Goal: Navigation & Orientation: Find specific page/section

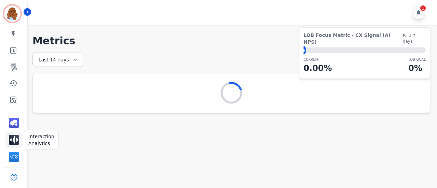
click at [16, 142] on img "Sidebar" at bounding box center [14, 140] width 10 height 10
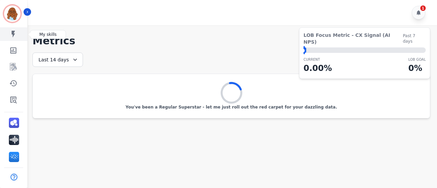
click at [17, 36] on link "Sidebar" at bounding box center [14, 34] width 26 height 14
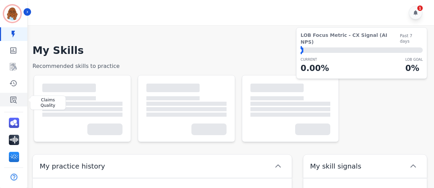
click at [13, 98] on icon "Sidebar" at bounding box center [13, 100] width 6 height 7
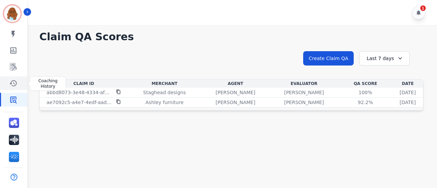
click at [17, 80] on link "Sidebar" at bounding box center [14, 83] width 26 height 14
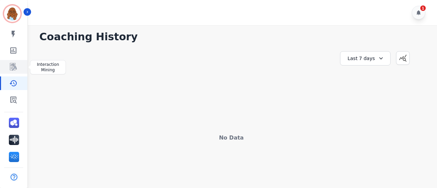
click at [14, 68] on icon "Sidebar" at bounding box center [13, 67] width 7 height 8
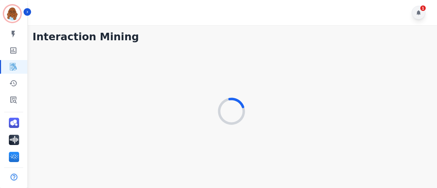
click at [424, 13] on div "1" at bounding box center [419, 13] width 14 height 14
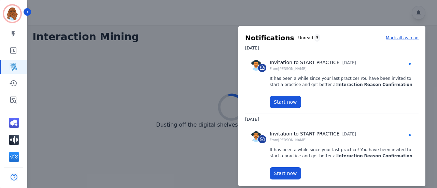
click at [415, 12] on div at bounding box center [218, 94] width 437 height 188
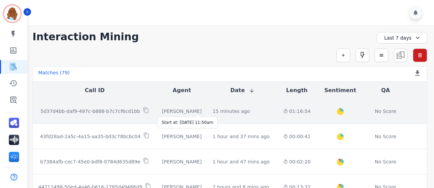
click at [213, 110] on div "15 minutes ago" at bounding box center [231, 111] width 37 height 7
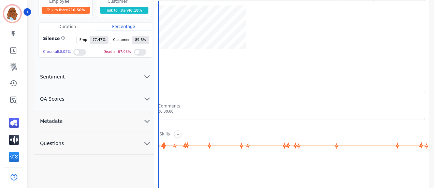
scroll to position [68, 0]
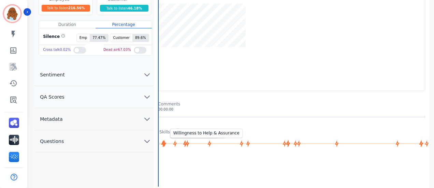
click at [187, 143] on icon at bounding box center [187, 143] width 4 height 7
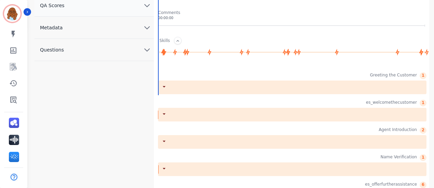
scroll to position [171, 0]
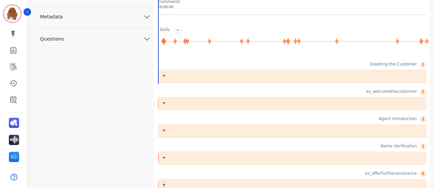
click at [191, 78] on div at bounding box center [292, 77] width 269 height 14
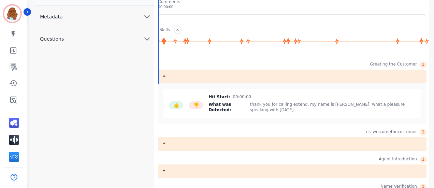
click at [228, 140] on div at bounding box center [292, 144] width 269 height 14
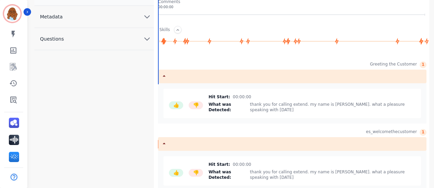
scroll to position [273, 0]
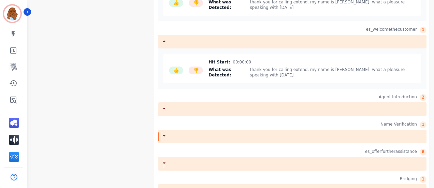
click at [212, 102] on div at bounding box center [292, 109] width 269 height 14
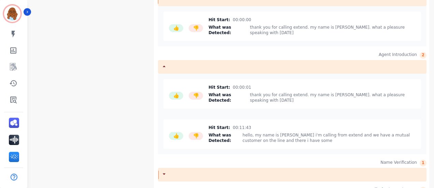
scroll to position [375, 0]
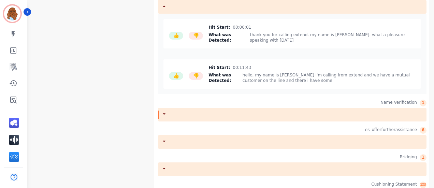
click at [212, 108] on div at bounding box center [292, 115] width 269 height 14
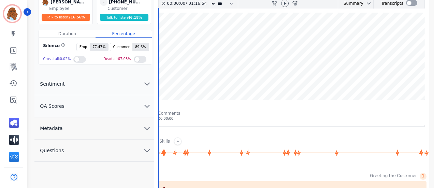
scroll to position [102, 0]
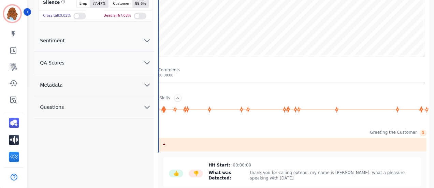
click at [91, 47] on button "Sentiment" at bounding box center [93, 41] width 119 height 22
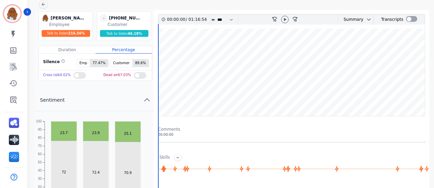
scroll to position [0, 0]
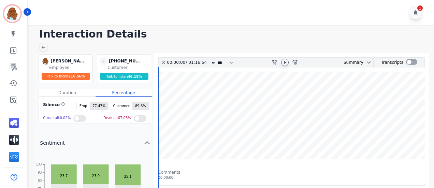
click at [285, 61] on icon at bounding box center [284, 62] width 5 height 5
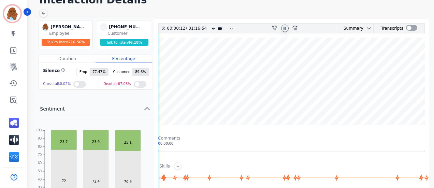
click at [201, 59] on wave at bounding box center [291, 81] width 267 height 87
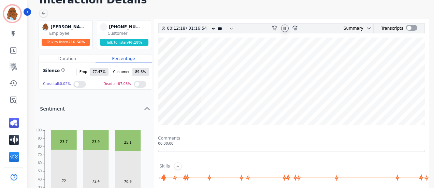
click at [234, 58] on wave at bounding box center [291, 81] width 267 height 87
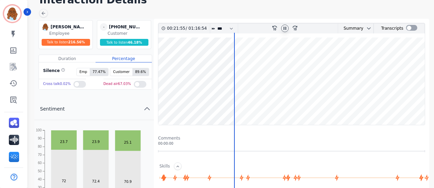
click at [279, 59] on wave at bounding box center [291, 81] width 267 height 87
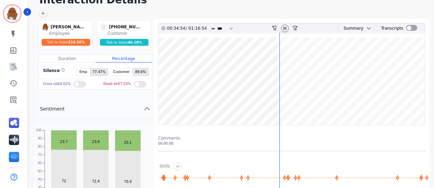
click at [298, 58] on wave at bounding box center [291, 81] width 267 height 87
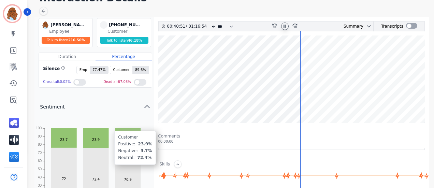
scroll to position [102, 0]
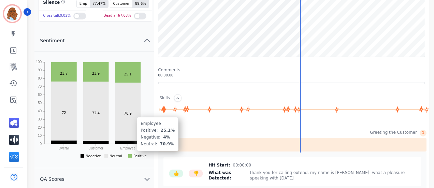
click at [121, 143] on rect at bounding box center [128, 142] width 26 height 3
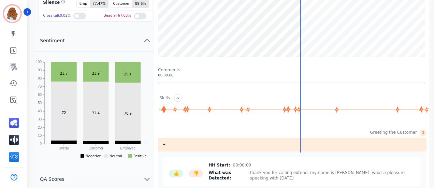
click at [81, 157] on rect at bounding box center [82, 155] width 3 height 3
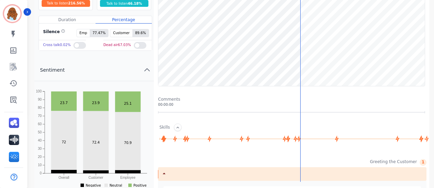
scroll to position [34, 0]
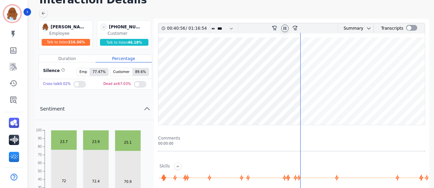
click at [362, 59] on wave at bounding box center [291, 81] width 267 height 87
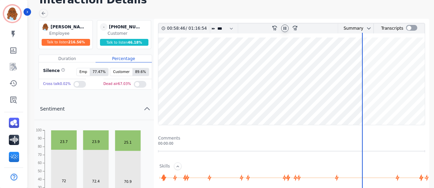
click at [364, 58] on wave at bounding box center [291, 81] width 267 height 87
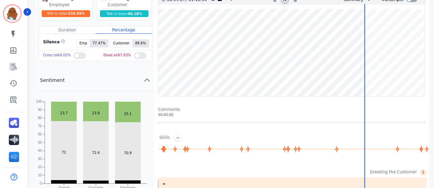
scroll to position [0, 0]
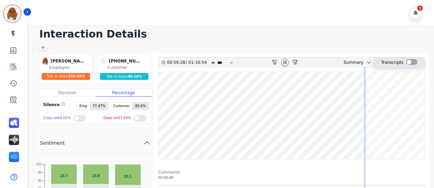
click at [413, 63] on div at bounding box center [411, 62] width 11 height 6
